Goal: Task Accomplishment & Management: Complete application form

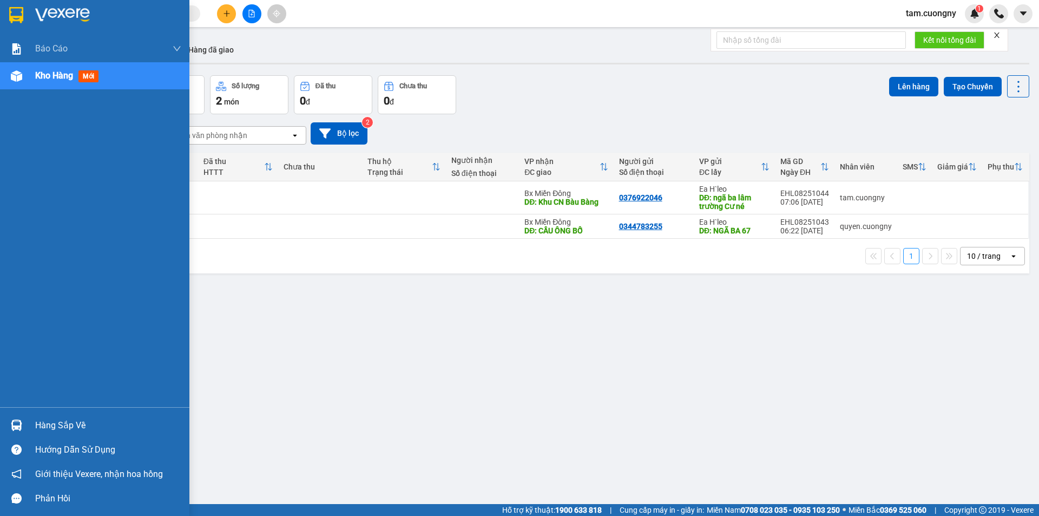
click at [14, 15] on img at bounding box center [16, 15] width 14 height 16
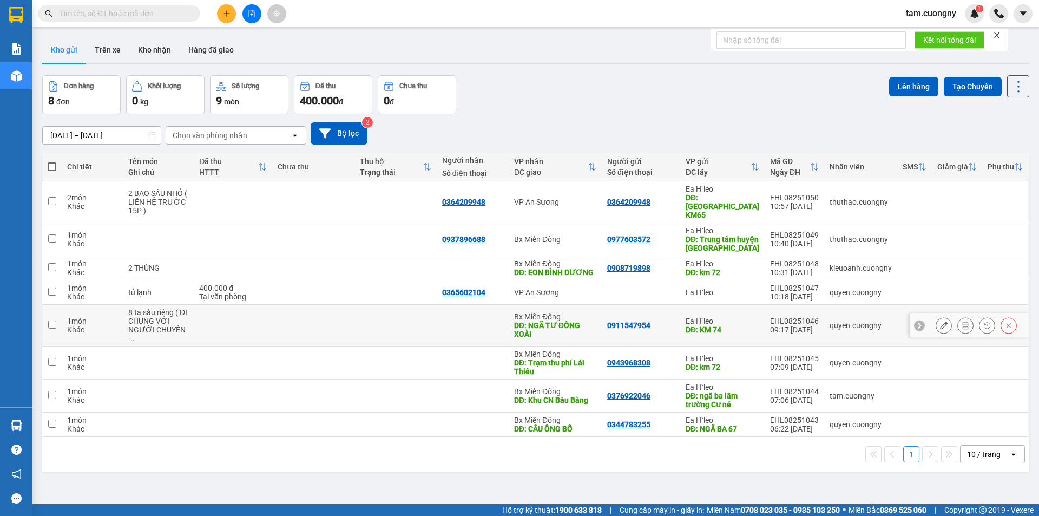
scroll to position [50, 0]
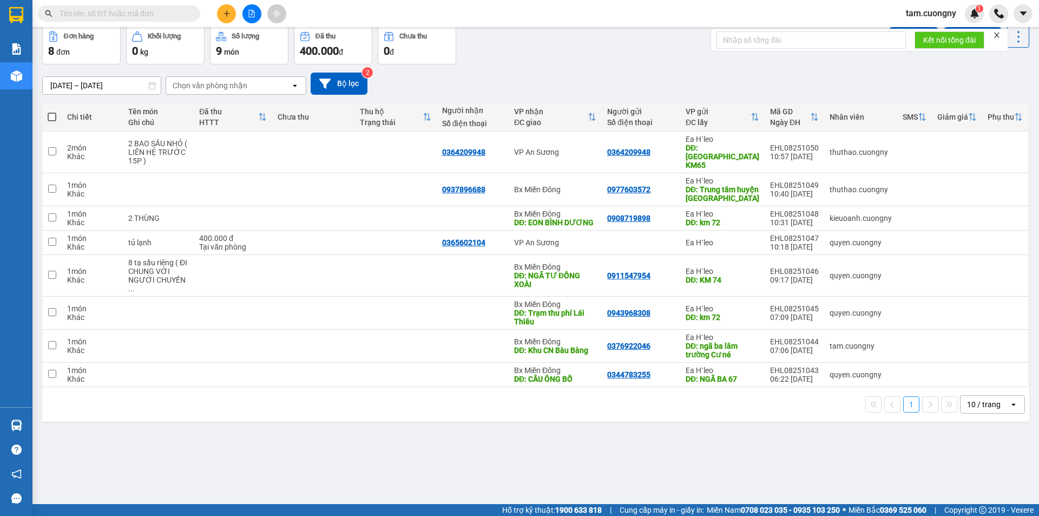
click at [492, 456] on div "ver 1.8.137 Kho gửi Trên xe Kho nhận Hàng đã giao Đơn hàng 8 đơn Khối lượng 0 k…" at bounding box center [536, 241] width 996 height 516
click at [505, 490] on div "ver 1.8.137 Kho gửi Trên xe Kho nhận Hàng đã giao Đơn hàng 8 đơn Khối lượng 0 k…" at bounding box center [536, 241] width 996 height 516
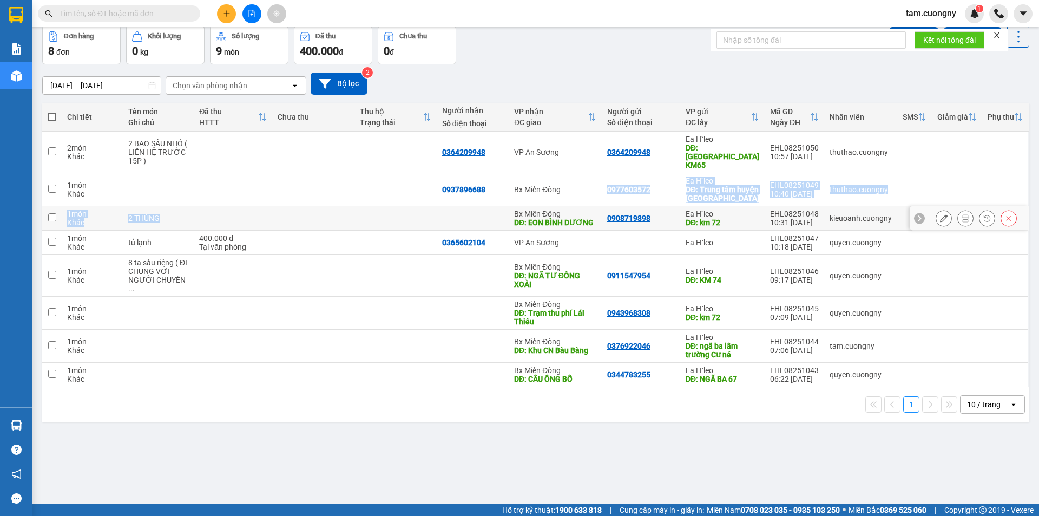
drag, startPoint x: 523, startPoint y: 190, endPoint x: 424, endPoint y: 217, distance: 102.6
click at [424, 217] on tbody "2 món Khác 2 BAO SẦU NHỎ ( LIÊN HỆ TRƯỚC 15P ) 0364209948 VP An Sương 036420994…" at bounding box center [535, 260] width 987 height 256
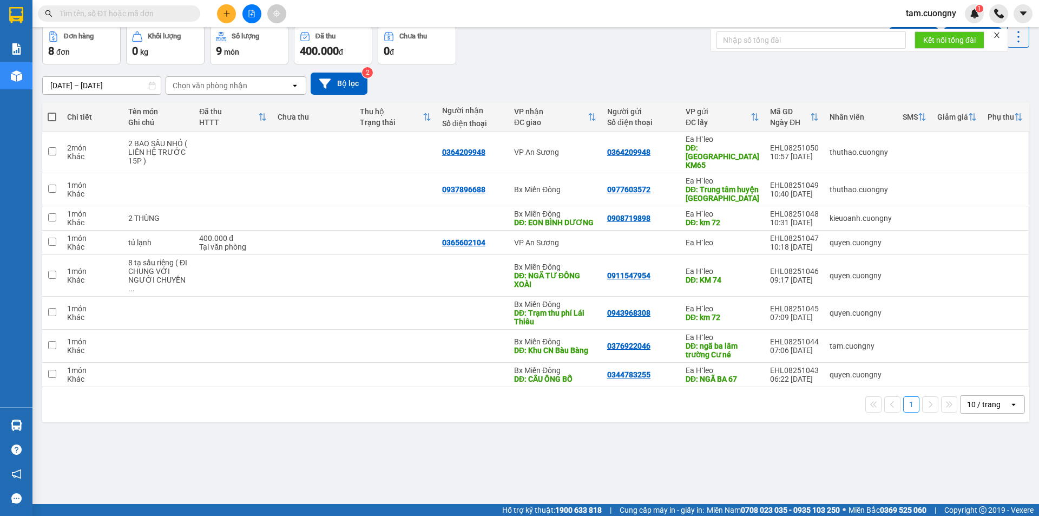
click at [571, 462] on div "ver 1.8.137 Kho gửi Trên xe Kho nhận Hàng đã giao Đơn hàng 8 đơn Khối lượng 0 k…" at bounding box center [536, 241] width 996 height 516
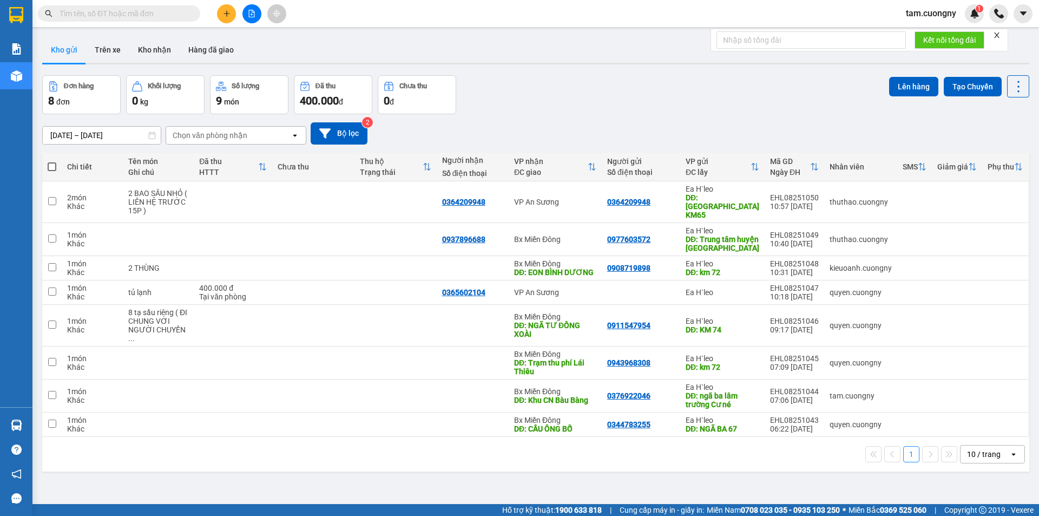
drag, startPoint x: 494, startPoint y: 476, endPoint x: 496, endPoint y: 463, distance: 12.6
click at [496, 472] on div "ver 1.8.137 Kho gửi Trên xe Kho nhận Hàng đã giao Đơn hàng 8 đơn Khối lượng 0 k…" at bounding box center [536, 290] width 996 height 516
click at [234, 11] on button at bounding box center [226, 13] width 19 height 19
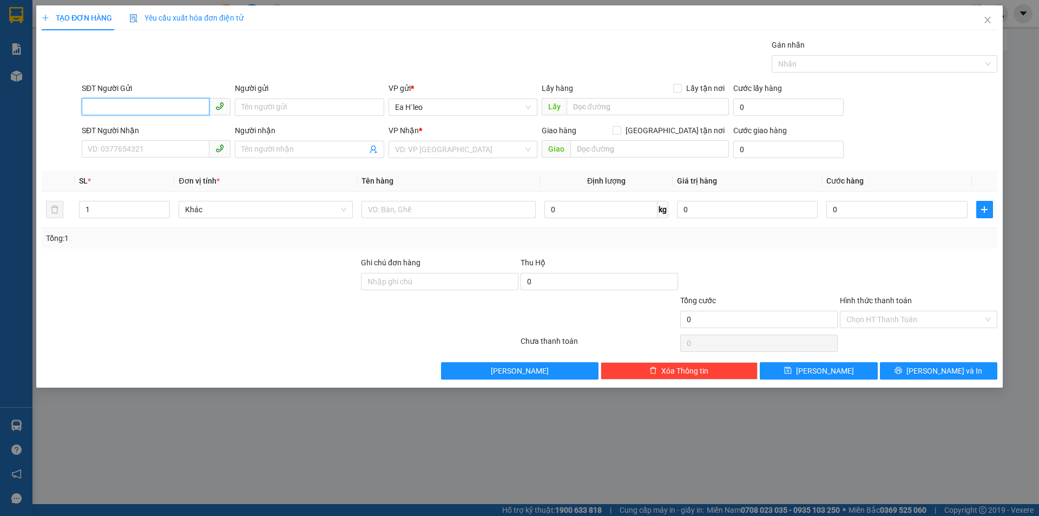
click at [152, 113] on input "SĐT Người Gửi" at bounding box center [146, 106] width 128 height 17
click at [140, 112] on input "SĐT Người Gửi" at bounding box center [146, 106] width 128 height 17
click at [123, 107] on input "SĐT Người Gửi" at bounding box center [146, 106] width 128 height 17
click at [123, 107] on input "0944" at bounding box center [146, 106] width 128 height 17
click at [127, 130] on div "0944067037" at bounding box center [156, 129] width 136 height 12
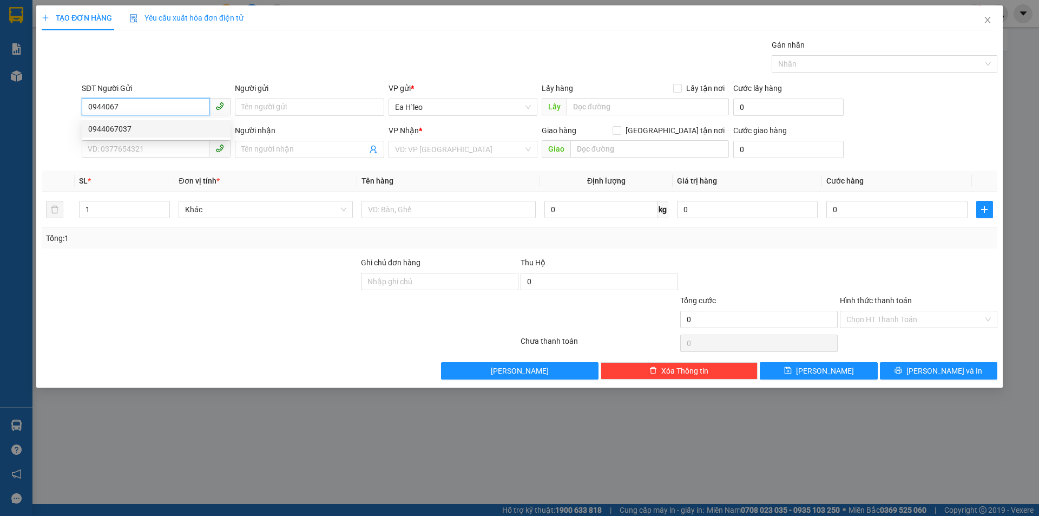
type input "0944067037"
type input "0936600378"
type input "Thêu"
type input "0944067037"
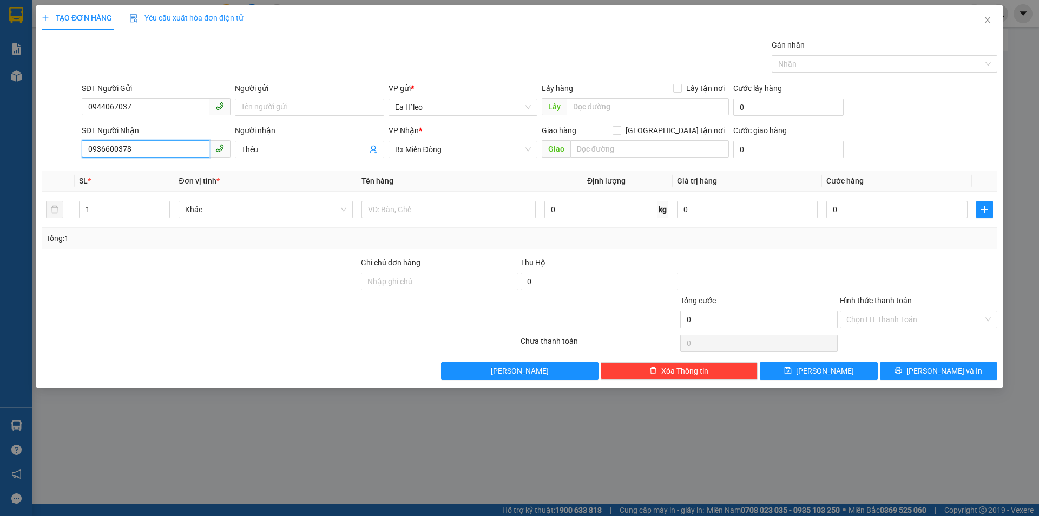
drag, startPoint x: 144, startPoint y: 155, endPoint x: 0, endPoint y: 155, distance: 144.0
click at [0, 165] on div "TẠO ĐƠN HÀNG Yêu cầu xuất hóa đơn điện tử Transit Pickup Surcharge Ids Transit …" at bounding box center [519, 258] width 1039 height 516
drag, startPoint x: 280, startPoint y: 155, endPoint x: 159, endPoint y: 160, distance: 120.8
click at [159, 160] on div "SĐT Người Nhận VD: 0377654321 Người nhận Thêu Thêu VP Nhận * Bx Miền Đông Giao…" at bounding box center [540, 144] width 920 height 38
type input "T"
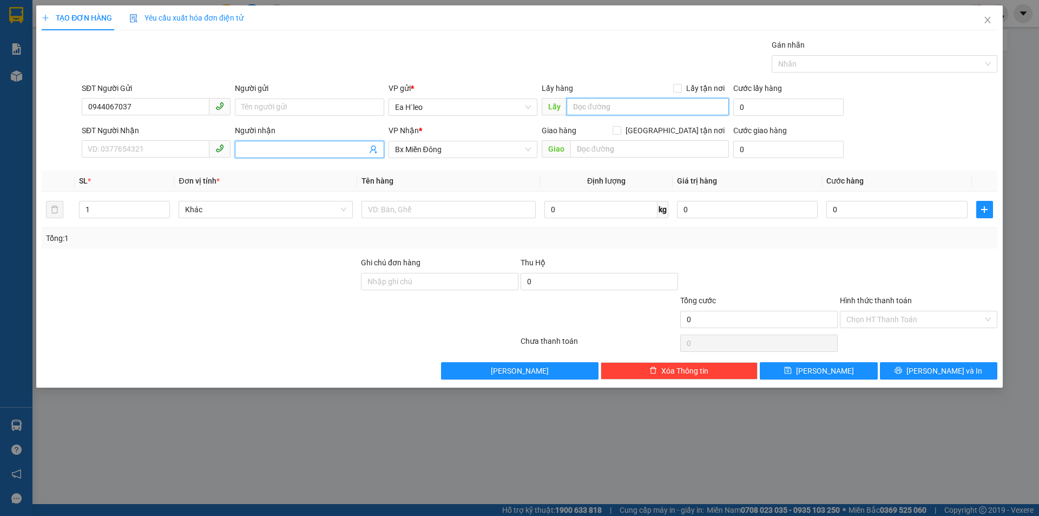
click at [599, 105] on input "text" at bounding box center [648, 106] width 162 height 17
type input "n"
click at [599, 105] on input "nÔ" at bounding box center [648, 106] width 162 height 17
type input "n"
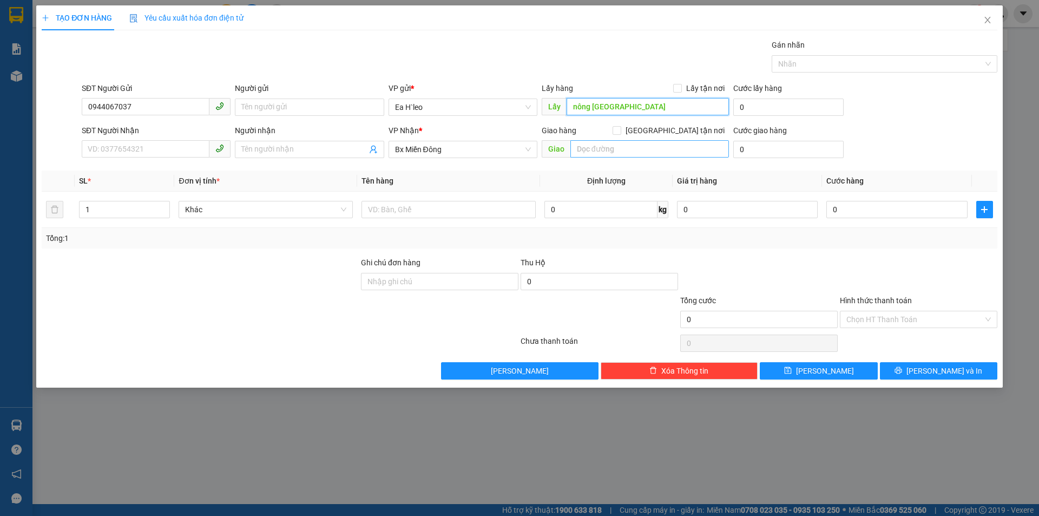
type input "nông [GEOGRAPHIC_DATA]"
click at [586, 151] on input "text" at bounding box center [650, 148] width 159 height 17
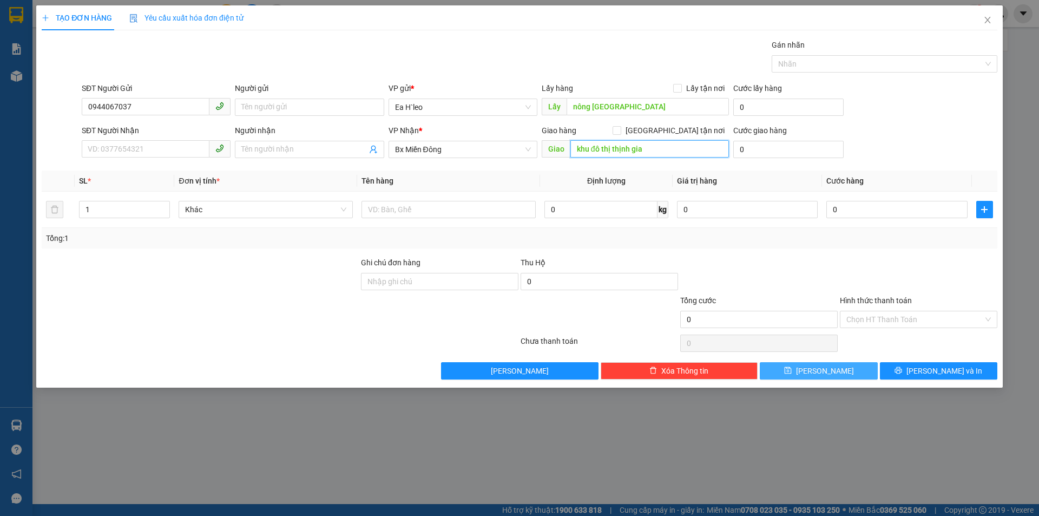
type input "khu đô thị thịnh gia"
click at [782, 369] on button "[PERSON_NAME]" at bounding box center [818, 370] width 117 height 17
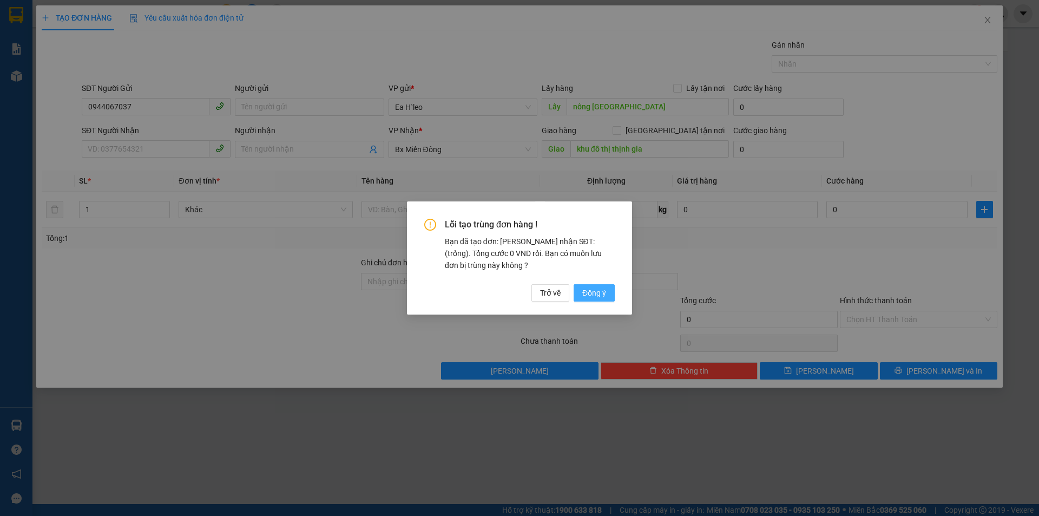
click at [598, 293] on span "Đồng ý" at bounding box center [595, 293] width 24 height 12
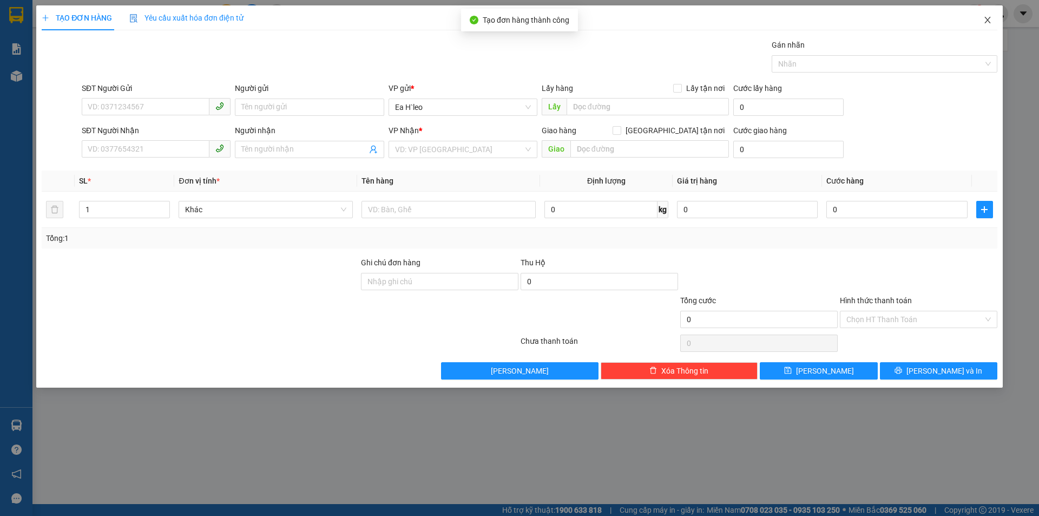
click at [990, 17] on icon "close" at bounding box center [988, 20] width 9 height 9
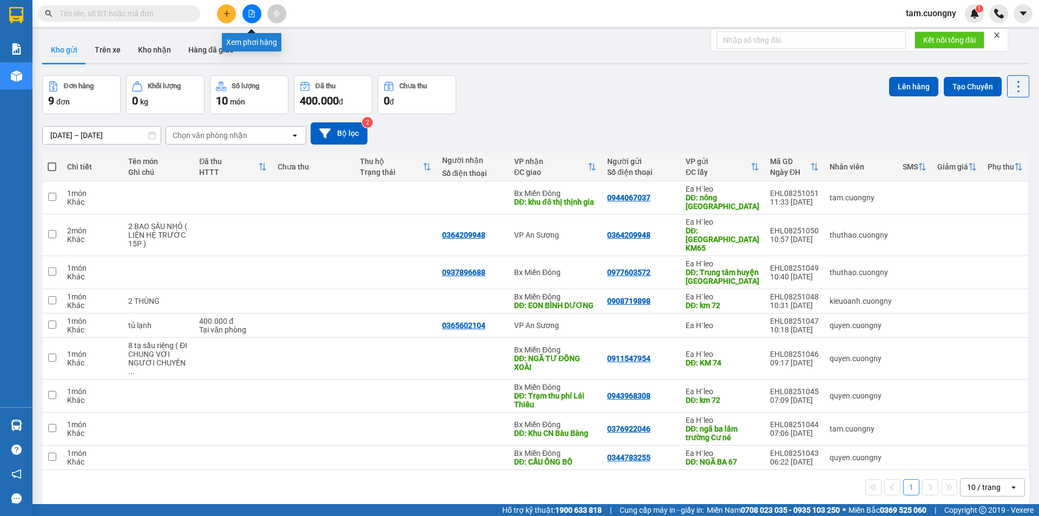
click at [251, 10] on icon "file-add" at bounding box center [252, 14] width 6 height 8
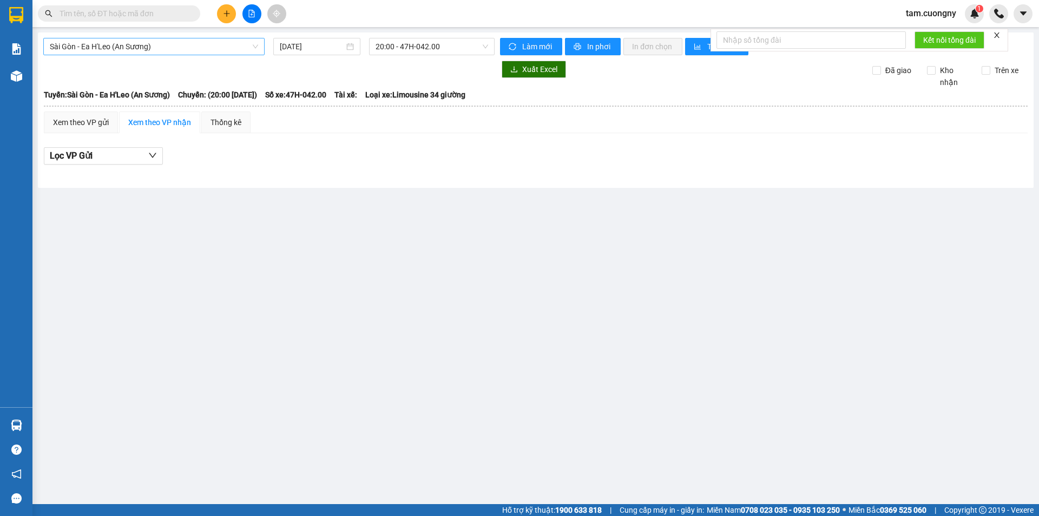
click at [194, 46] on span "Sài Gòn - Ea H'Leo (An Sương)" at bounding box center [154, 46] width 208 height 16
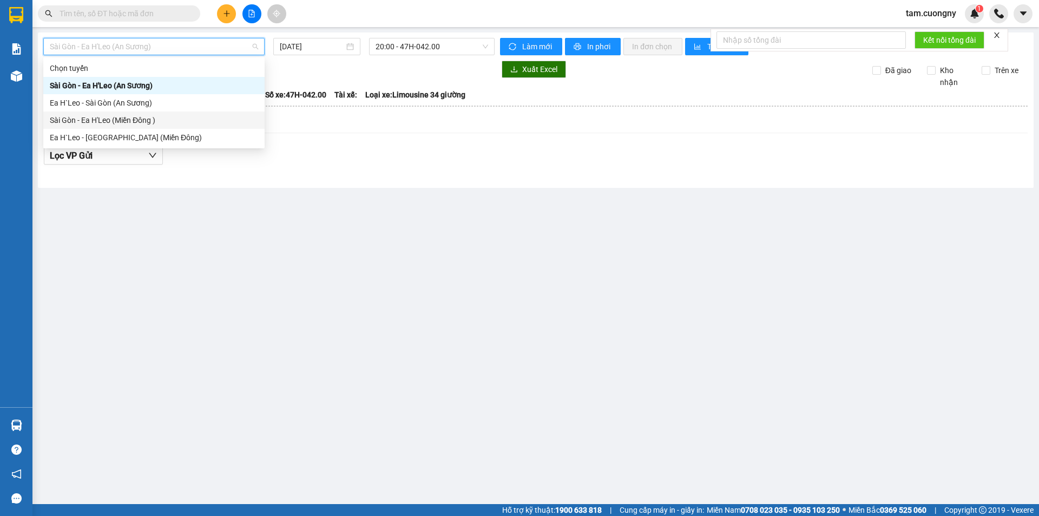
drag, startPoint x: 109, startPoint y: 122, endPoint x: 248, endPoint y: 66, distance: 149.6
click at [111, 120] on div "Sài Gòn - Ea H'Leo (Miền Đông )" at bounding box center [154, 120] width 208 height 12
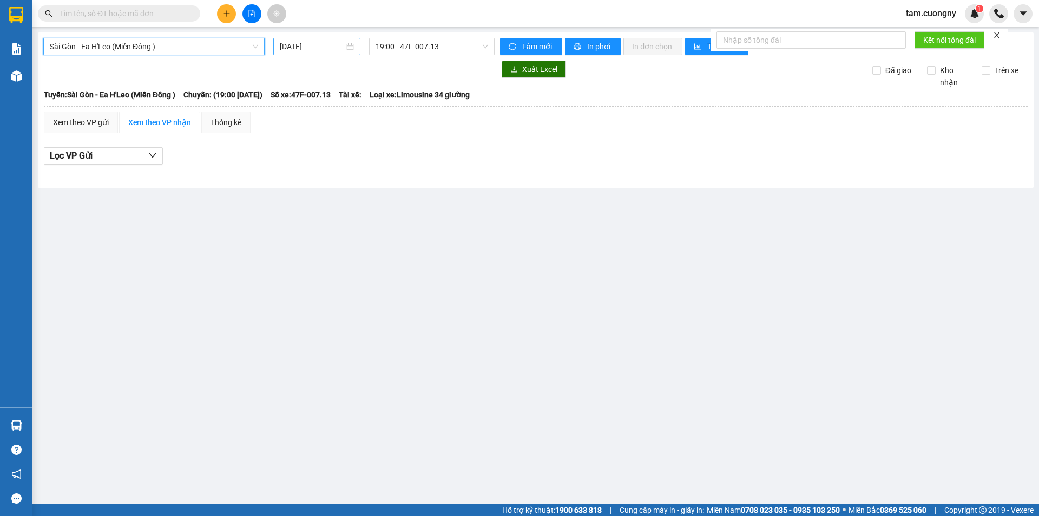
click at [302, 41] on input "[DATE]" at bounding box center [312, 47] width 64 height 12
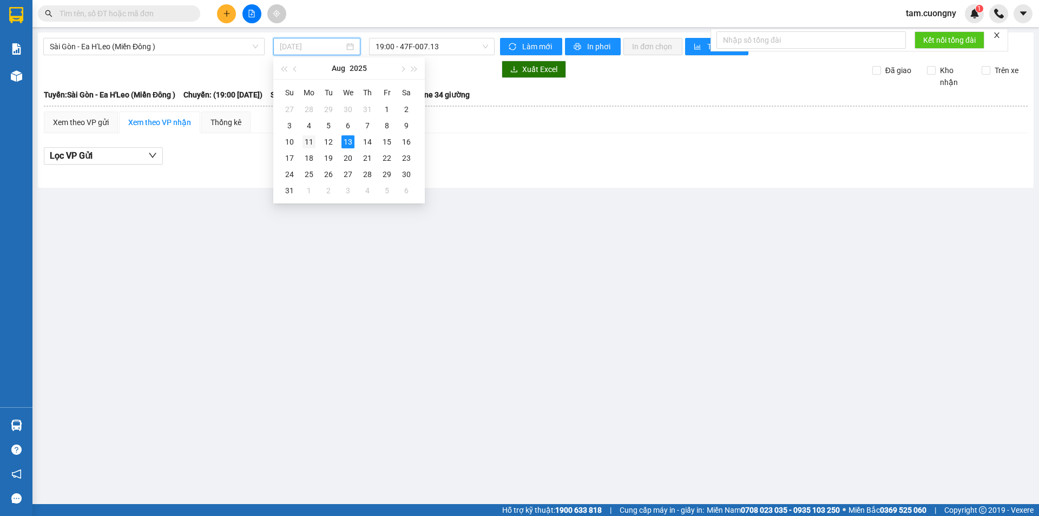
click at [314, 140] on div "11" at bounding box center [309, 141] width 13 height 13
type input "[DATE]"
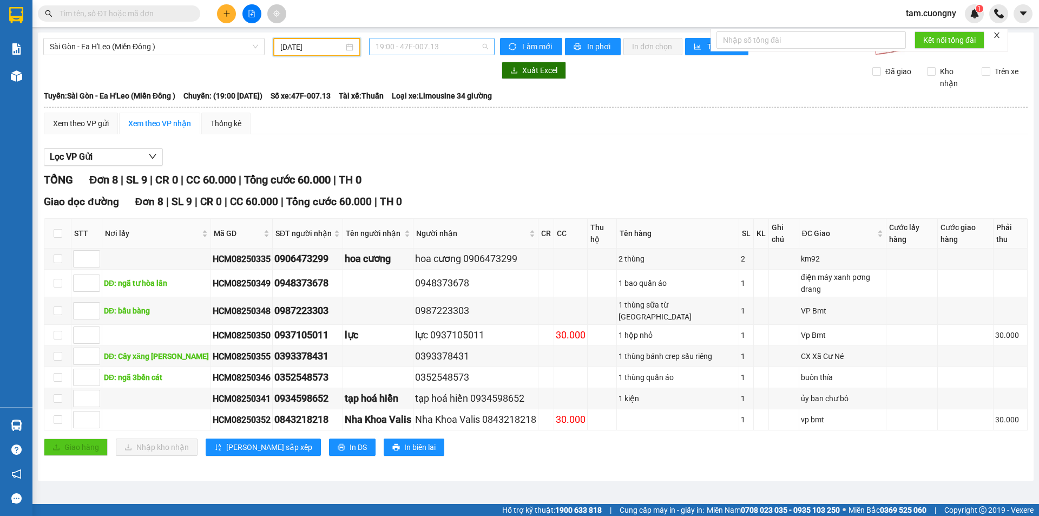
click at [421, 46] on span "19:00 - 47F-007.13" at bounding box center [432, 46] width 113 height 16
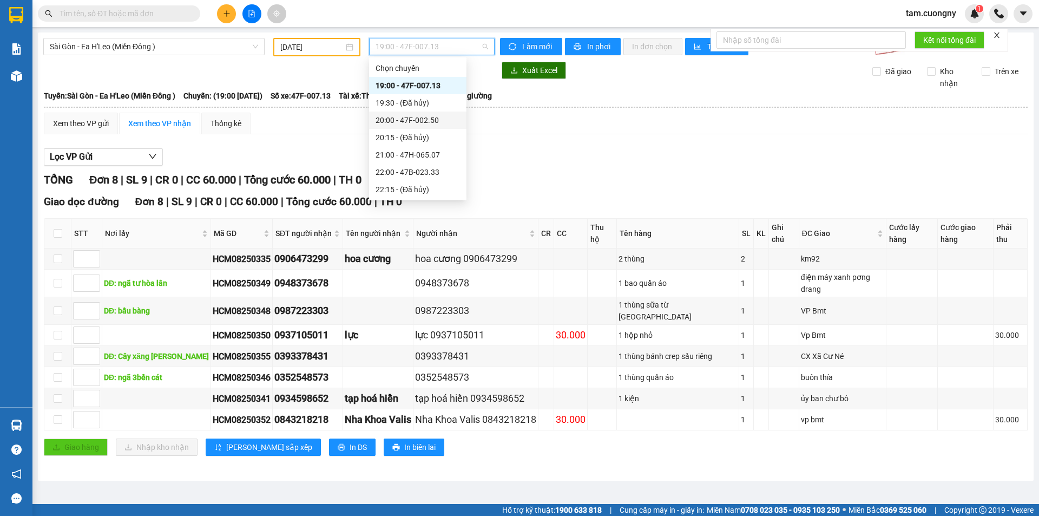
click at [429, 116] on div "20:00 - 47F-002.50" at bounding box center [418, 120] width 84 height 12
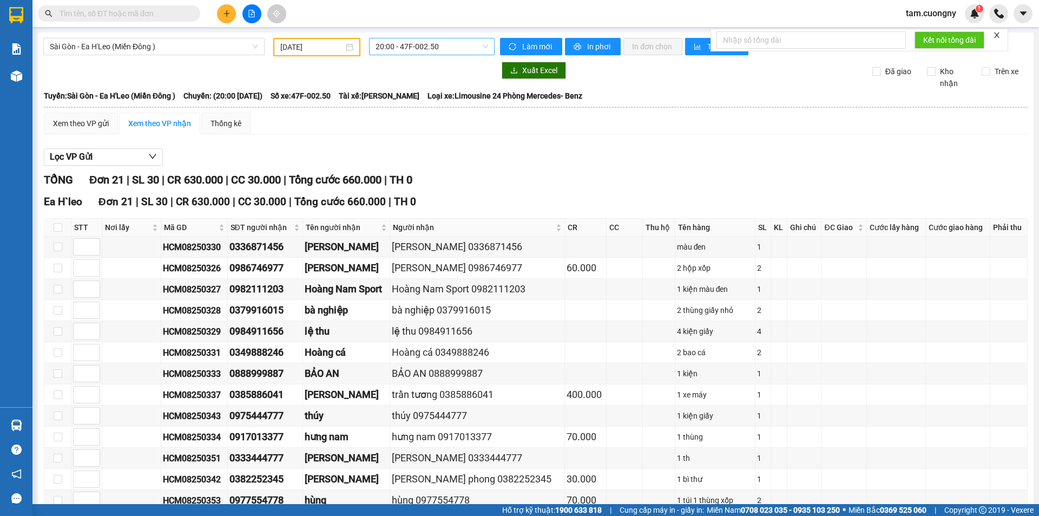
click at [433, 50] on span "20:00 - 47F-002.50" at bounding box center [432, 46] width 113 height 16
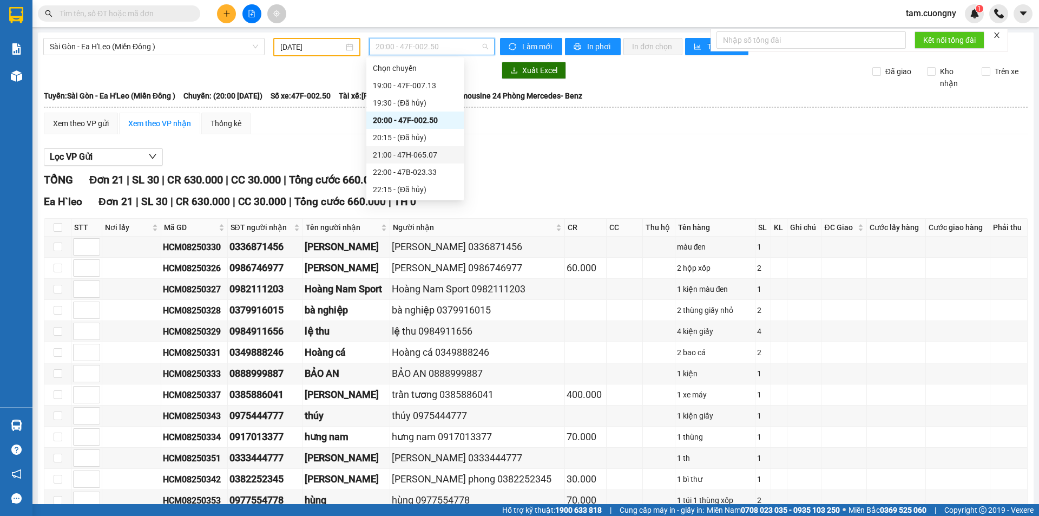
drag, startPoint x: 426, startPoint y: 155, endPoint x: 515, endPoint y: 88, distance: 111.7
click at [426, 155] on div "21:00 - 47H-065.07" at bounding box center [415, 155] width 84 height 12
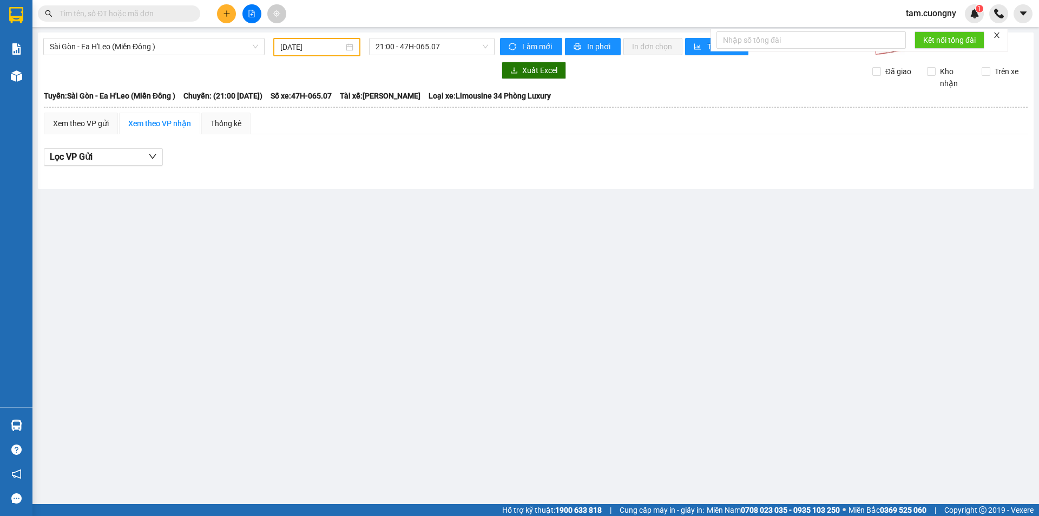
drag, startPoint x: 395, startPoint y: 47, endPoint x: 362, endPoint y: 47, distance: 33.0
click at [394, 47] on span "21:00 - 47H-065.07" at bounding box center [432, 46] width 113 height 16
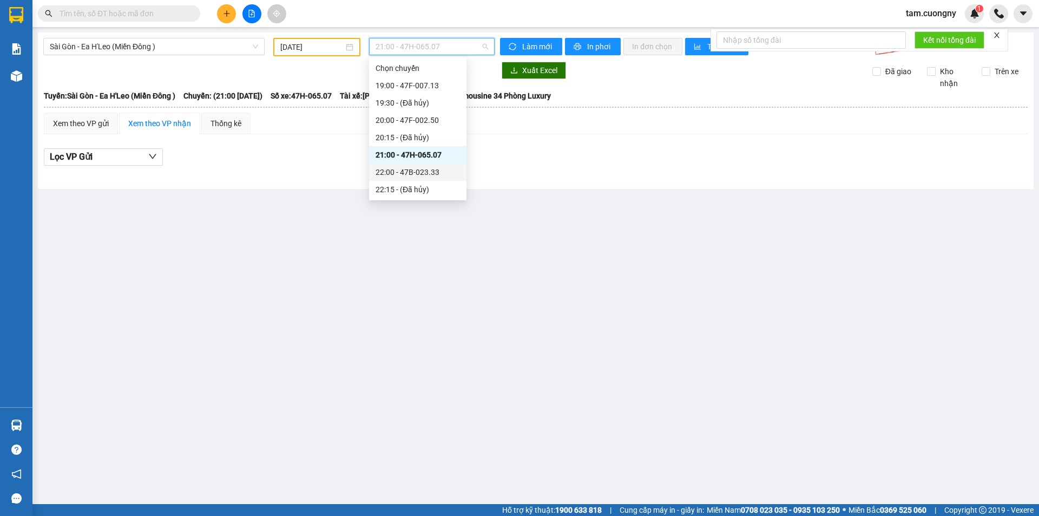
click at [421, 174] on div "22:00 - 47B-023.33" at bounding box center [418, 172] width 84 height 12
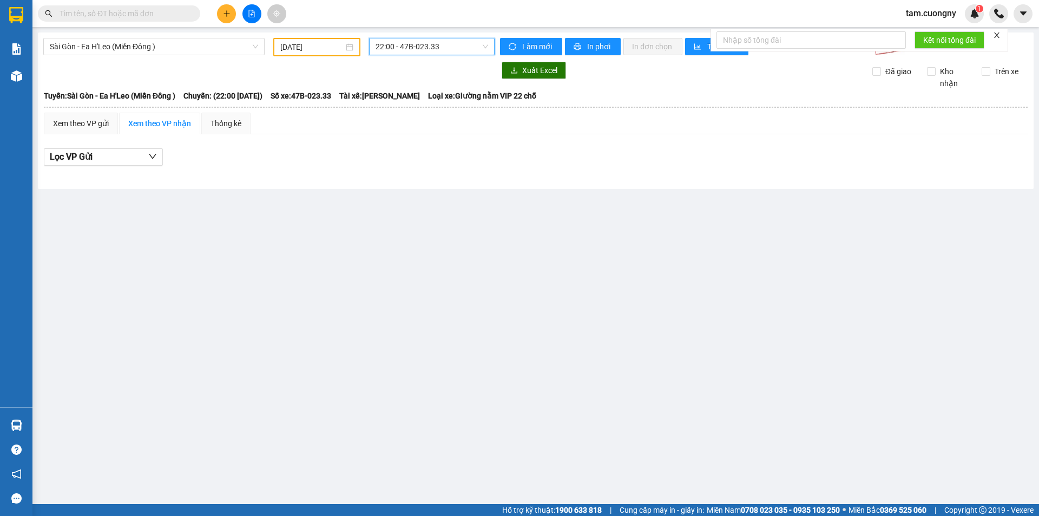
click at [426, 50] on span "22:00 - 47B-023.33" at bounding box center [432, 46] width 113 height 16
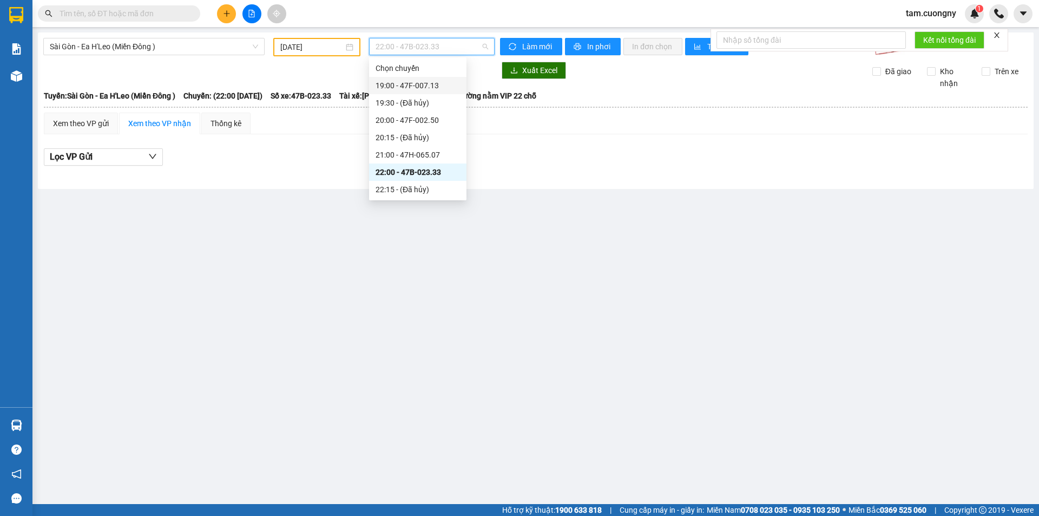
click at [434, 90] on div "19:00 - 47F-007.13" at bounding box center [418, 86] width 84 height 12
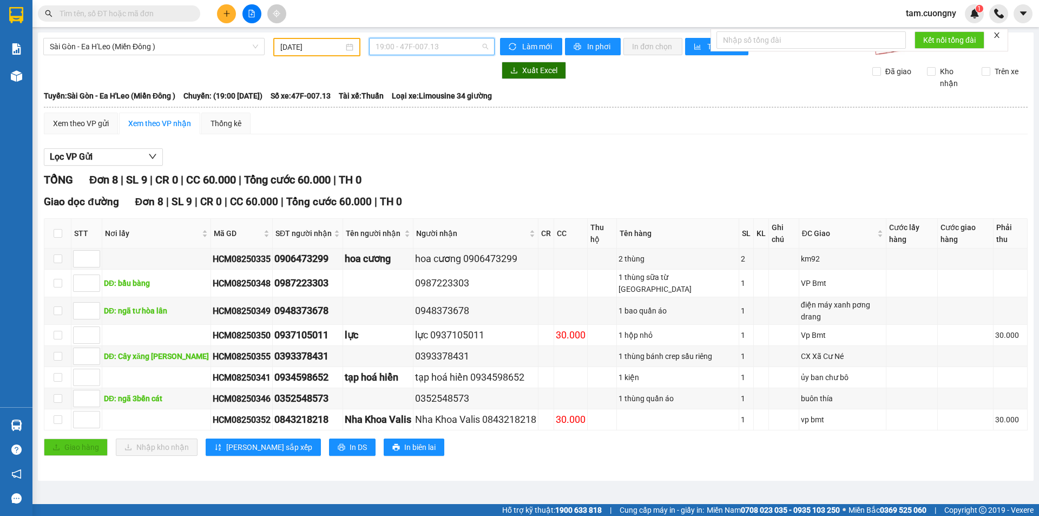
click at [397, 50] on span "19:00 - 47F-007.13" at bounding box center [432, 46] width 113 height 16
click at [414, 49] on span "19:00 - 47F-007.13" at bounding box center [432, 46] width 113 height 16
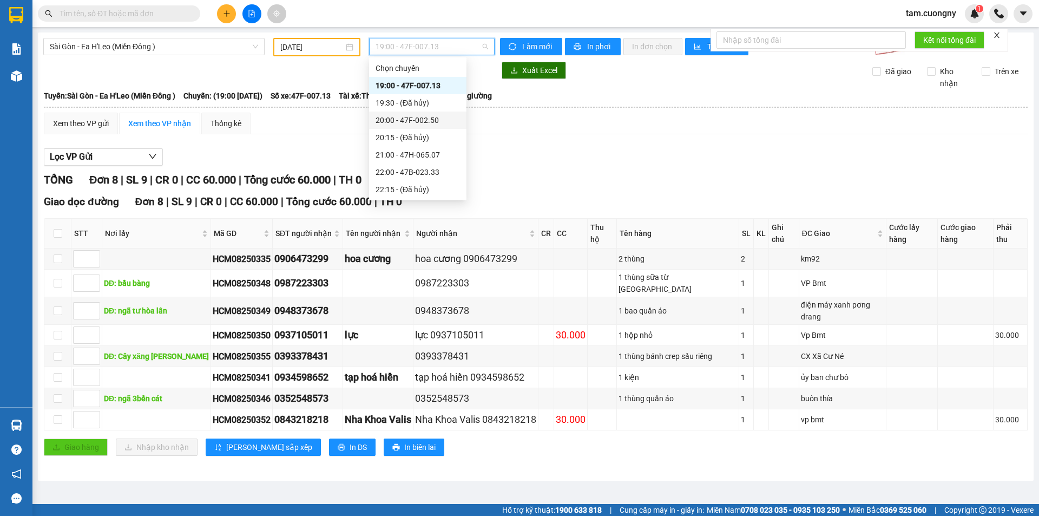
click at [437, 123] on div "20:00 - 47F-002.50" at bounding box center [418, 120] width 84 height 12
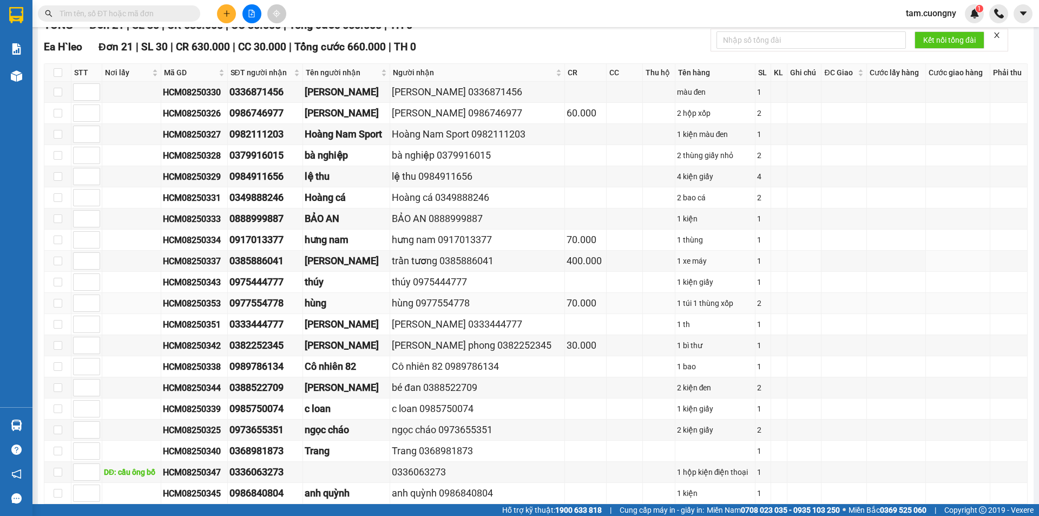
scroll to position [162, 0]
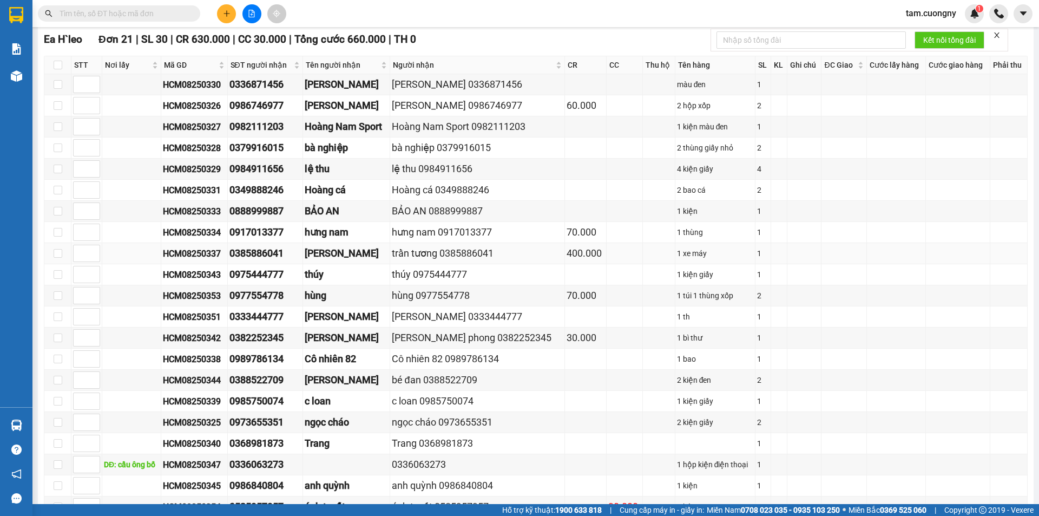
click at [677, 257] on div "1 xe máy" at bounding box center [715, 253] width 77 height 12
click at [660, 254] on td at bounding box center [659, 253] width 32 height 21
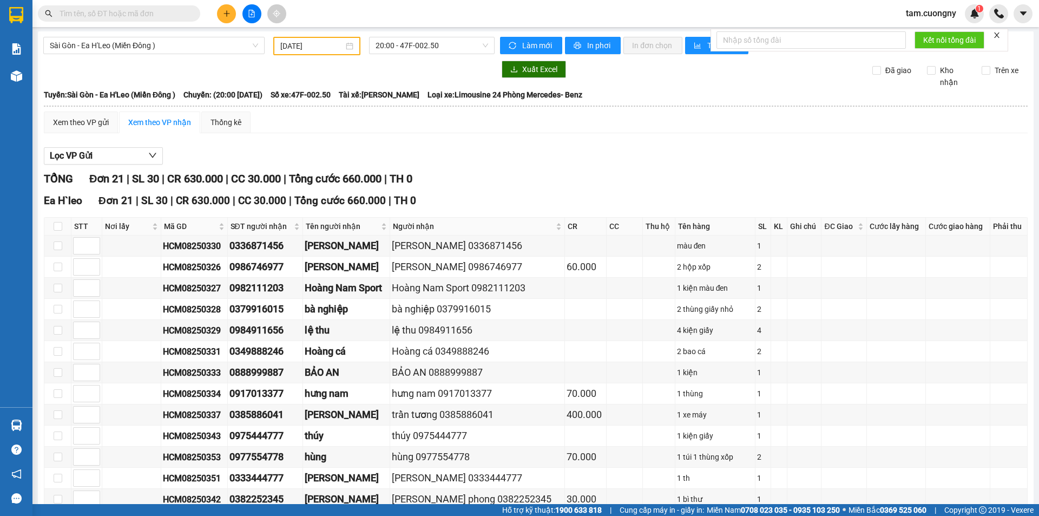
scroll to position [0, 0]
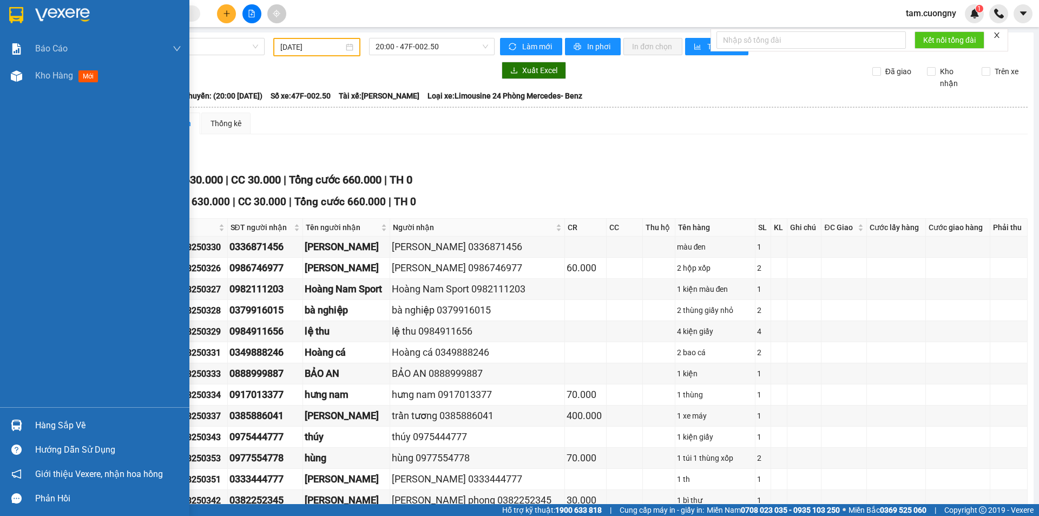
click at [13, 17] on img at bounding box center [16, 15] width 14 height 16
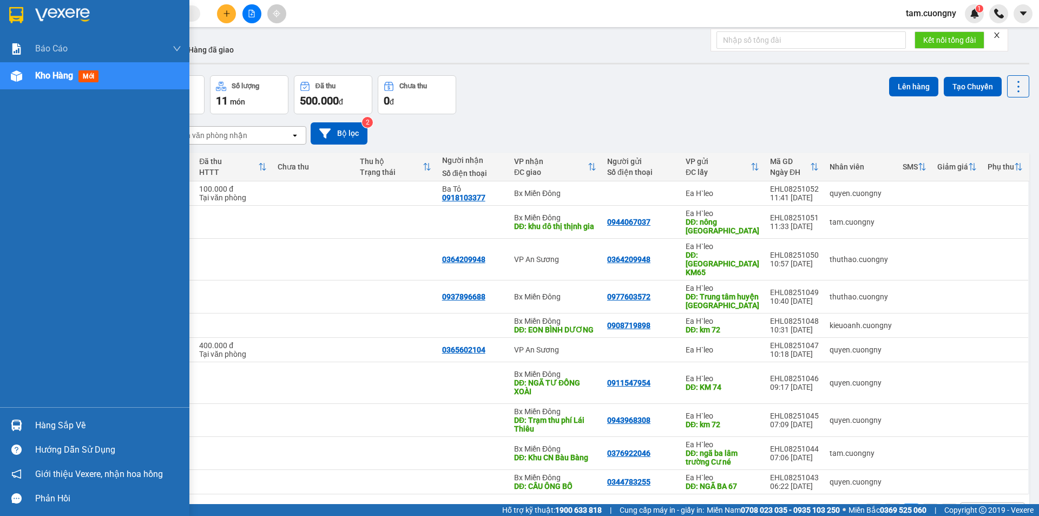
click at [24, 11] on div at bounding box center [16, 14] width 19 height 19
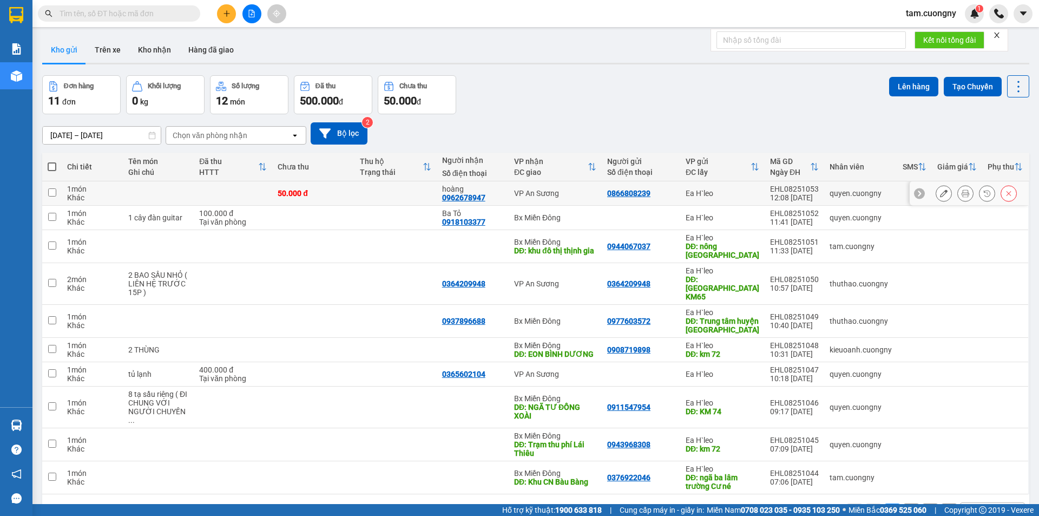
click at [940, 193] on icon at bounding box center [944, 193] width 8 height 8
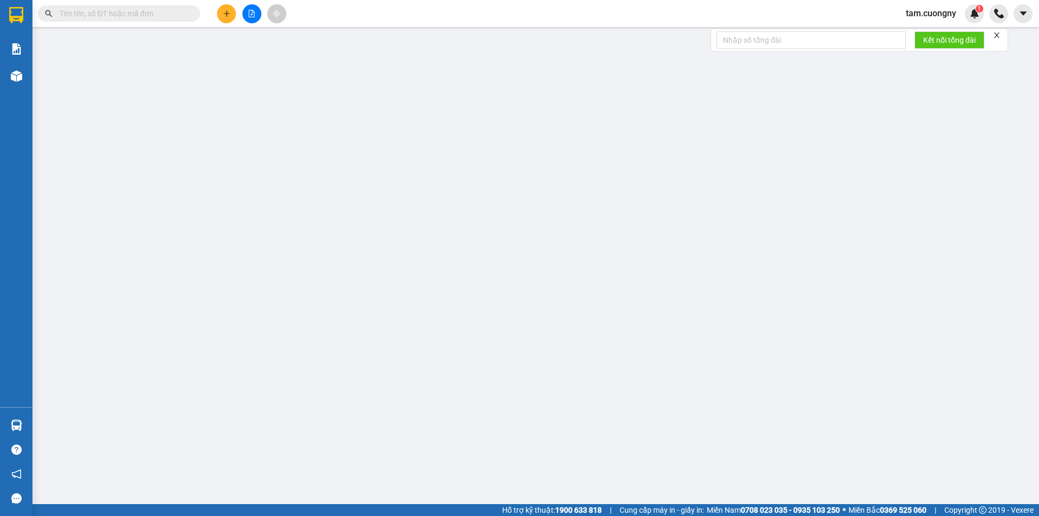
type input "0866808239"
type input "0962678947"
type input "hoàng"
type input "50.000"
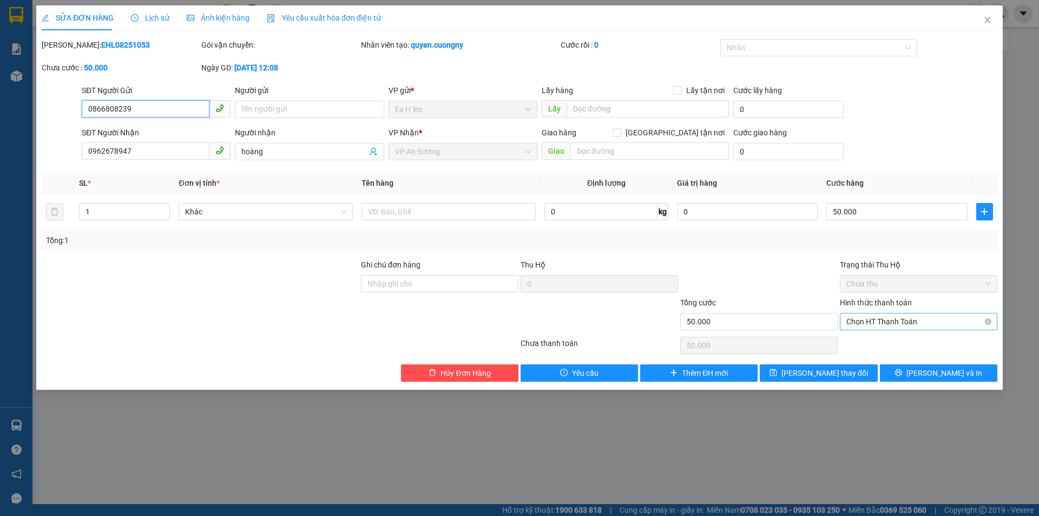
click at [900, 321] on span "Chọn HT Thanh Toán" at bounding box center [919, 321] width 145 height 16
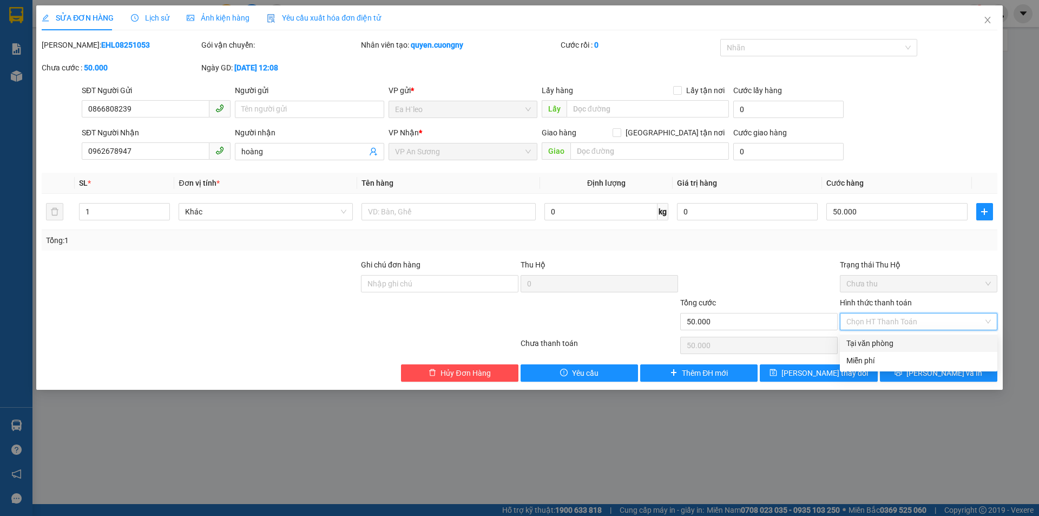
click at [872, 341] on div "Tại văn phòng" at bounding box center [919, 343] width 145 height 12
type input "0"
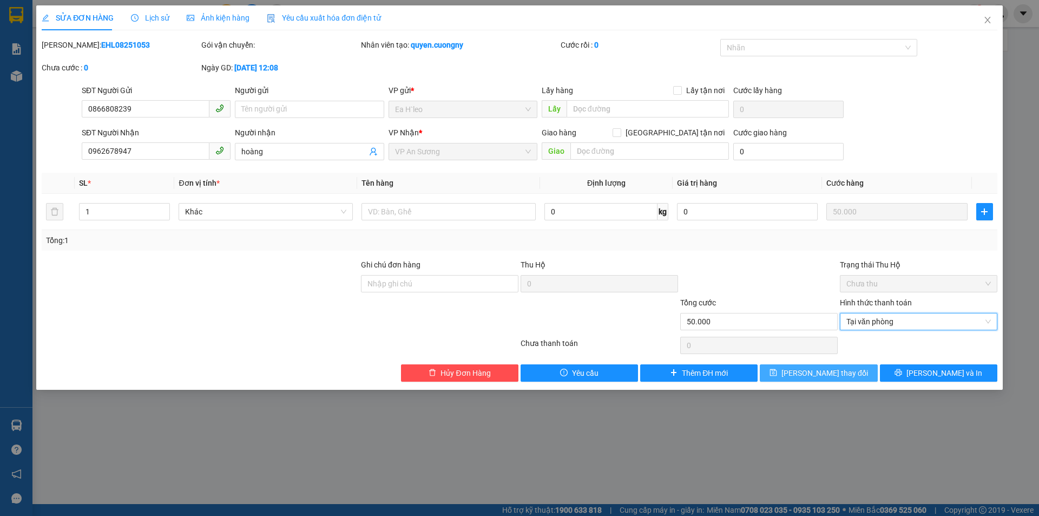
click at [849, 373] on button "[PERSON_NAME] thay đổi" at bounding box center [818, 372] width 117 height 17
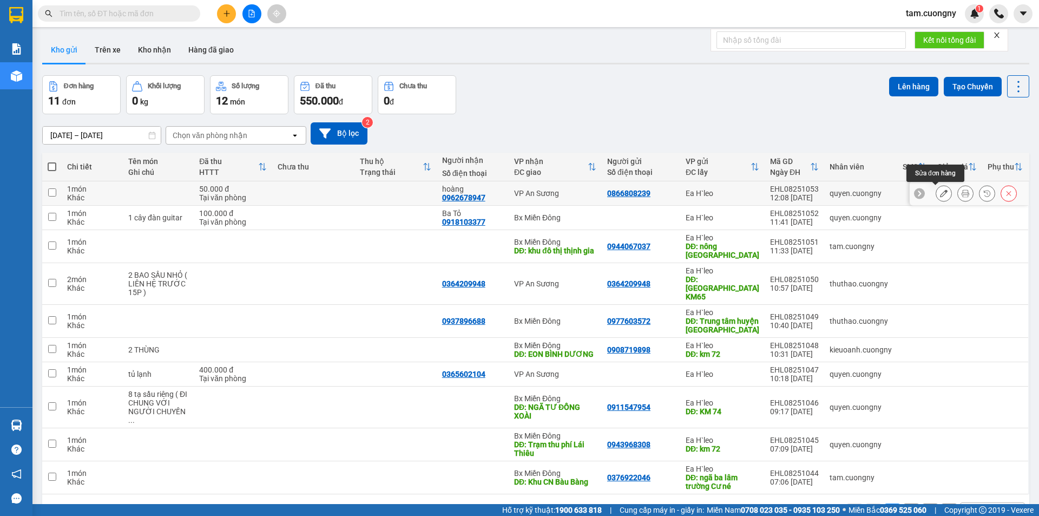
click at [940, 193] on button at bounding box center [944, 193] width 15 height 19
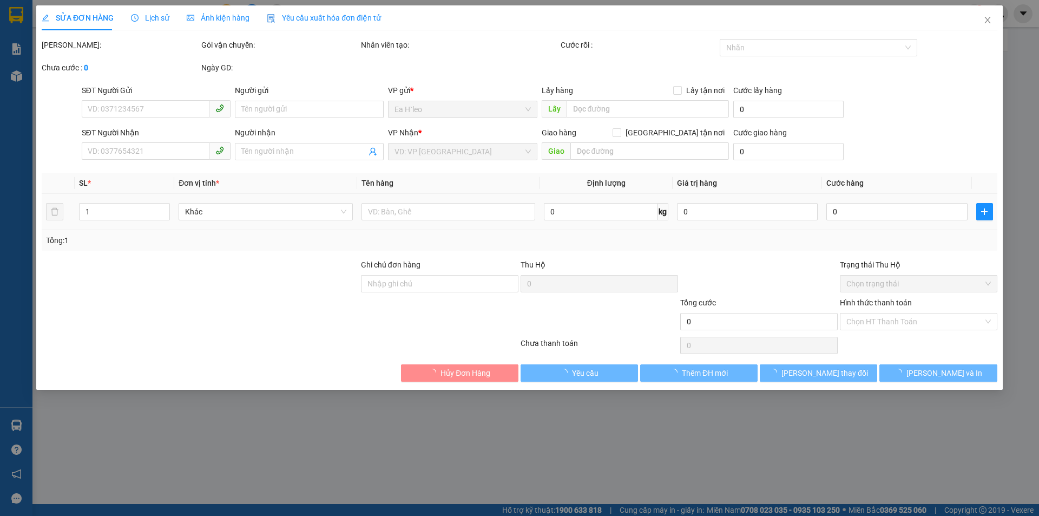
type input "0866808239"
type input "0962678947"
type input "hoàng"
type input "50.000"
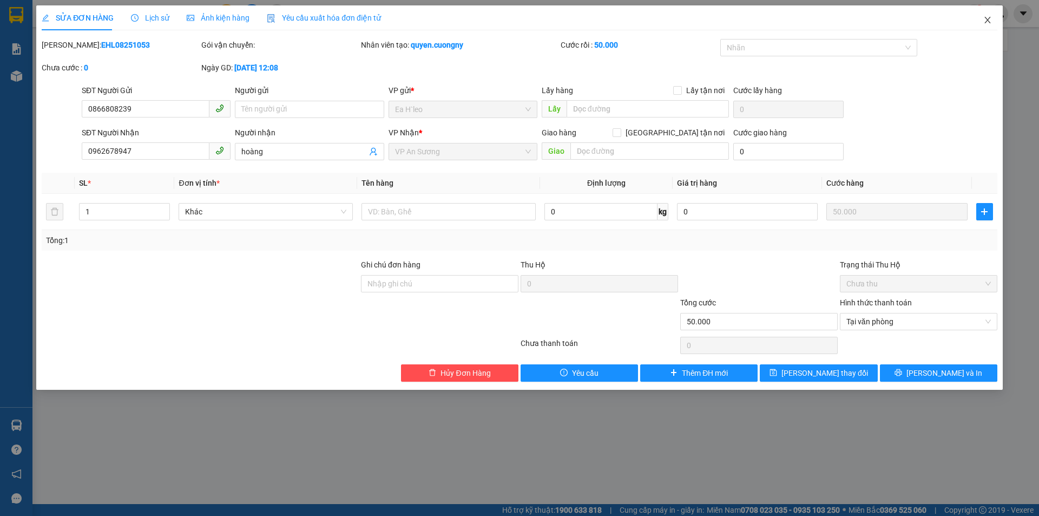
click at [990, 20] on icon "close" at bounding box center [988, 20] width 9 height 9
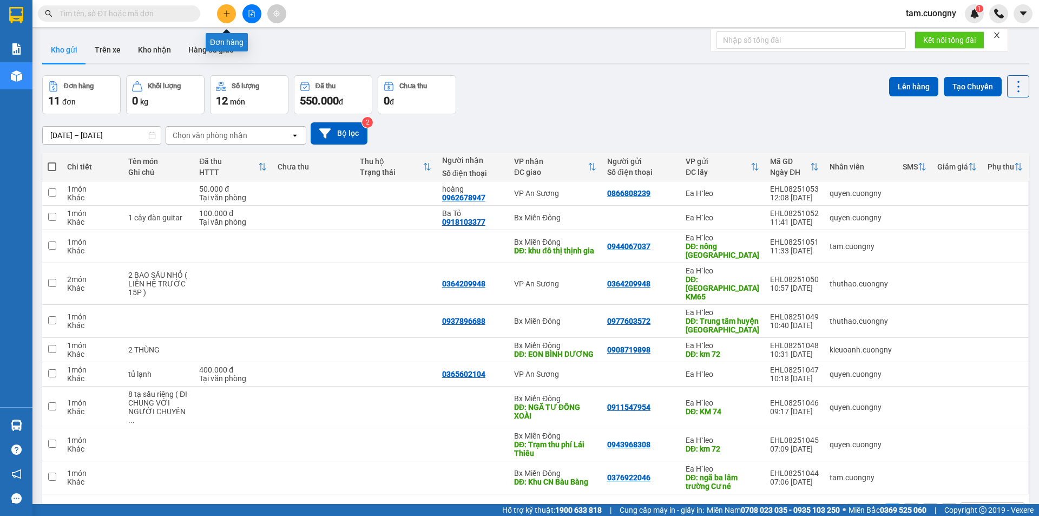
click at [230, 13] on icon "plus" at bounding box center [227, 14] width 8 height 8
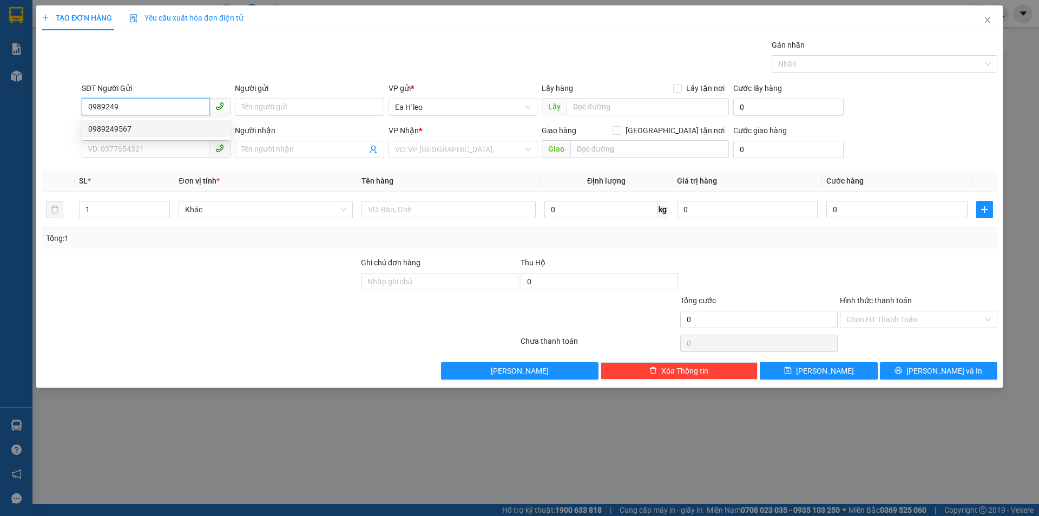
click at [129, 127] on div "0989249567" at bounding box center [156, 129] width 136 height 12
type input "0989249567"
type input "KM 65"
type input "Quyết"
type input "0989249567"
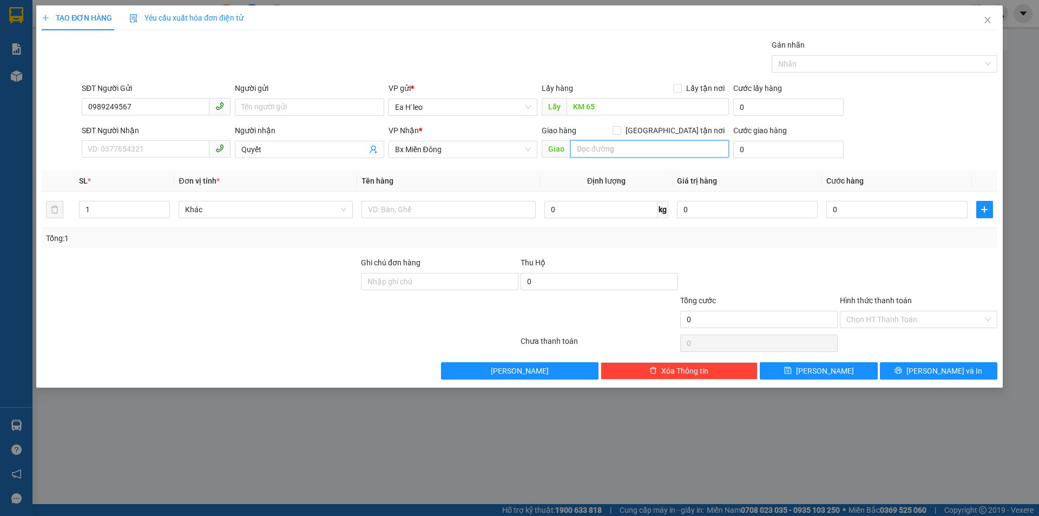
click at [600, 147] on input "text" at bounding box center [650, 148] width 159 height 17
type input "c"
click at [792, 371] on icon "save" at bounding box center [788, 370] width 8 height 8
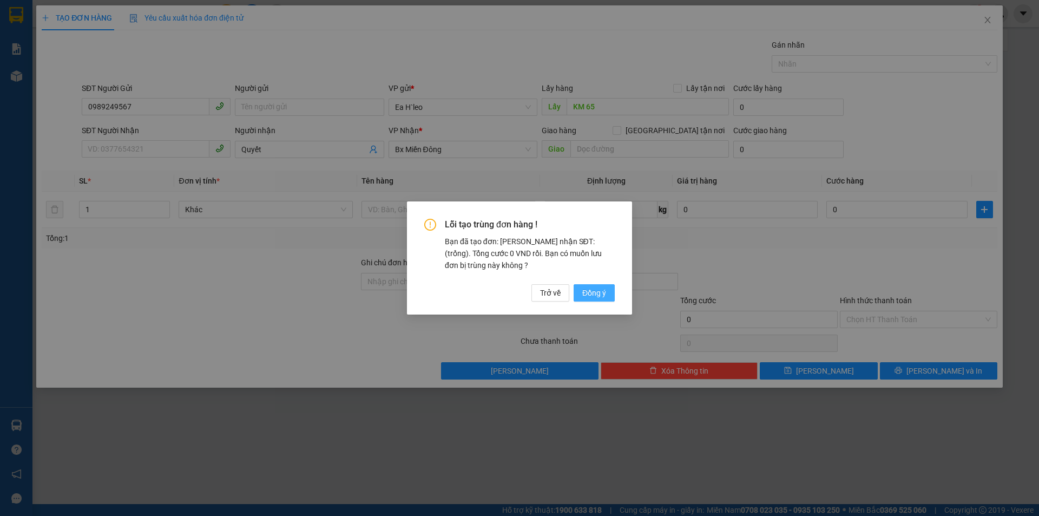
drag, startPoint x: 599, startPoint y: 292, endPoint x: 594, endPoint y: 290, distance: 5.6
click at [595, 291] on span "Đồng ý" at bounding box center [595, 293] width 24 height 12
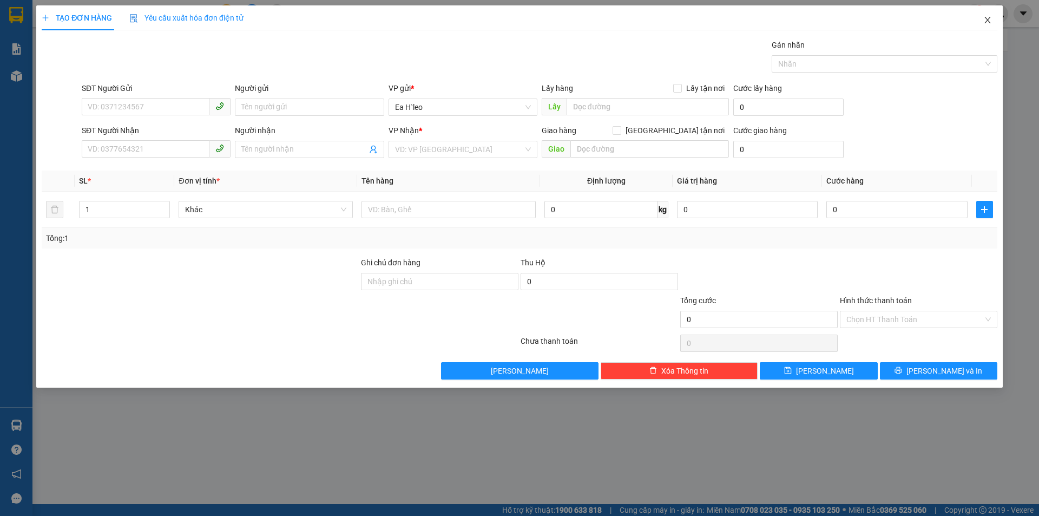
click at [990, 21] on icon "close" at bounding box center [988, 20] width 9 height 9
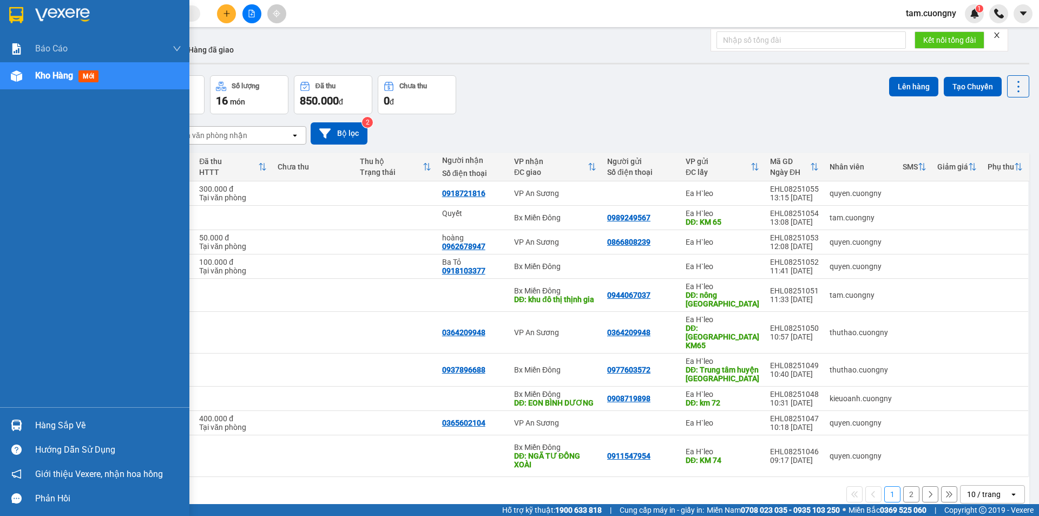
click at [19, 16] on img at bounding box center [16, 15] width 14 height 16
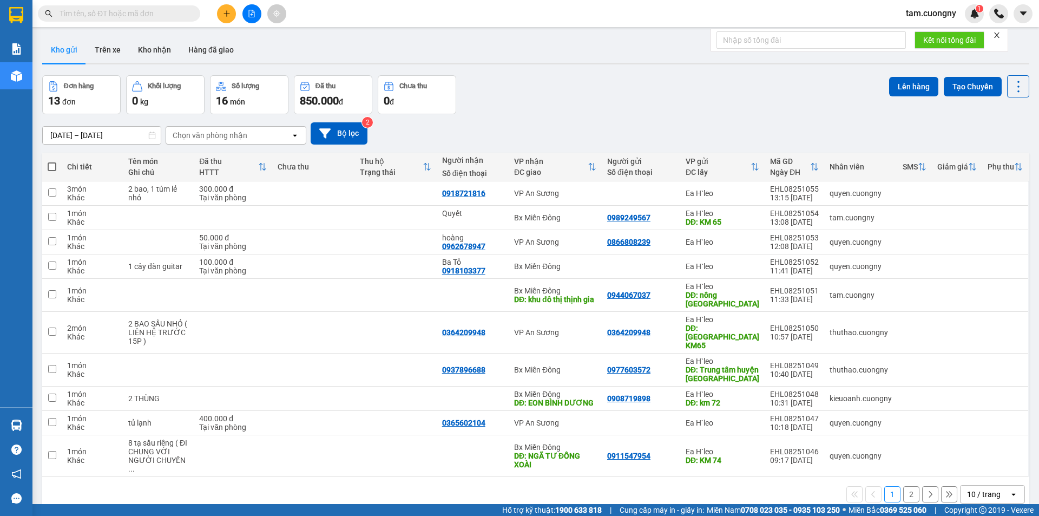
click at [561, 126] on div "[DATE] – [DATE] Press the down arrow key to interact with the calendar and sele…" at bounding box center [535, 133] width 987 height 22
